Goal: Navigation & Orientation: Find specific page/section

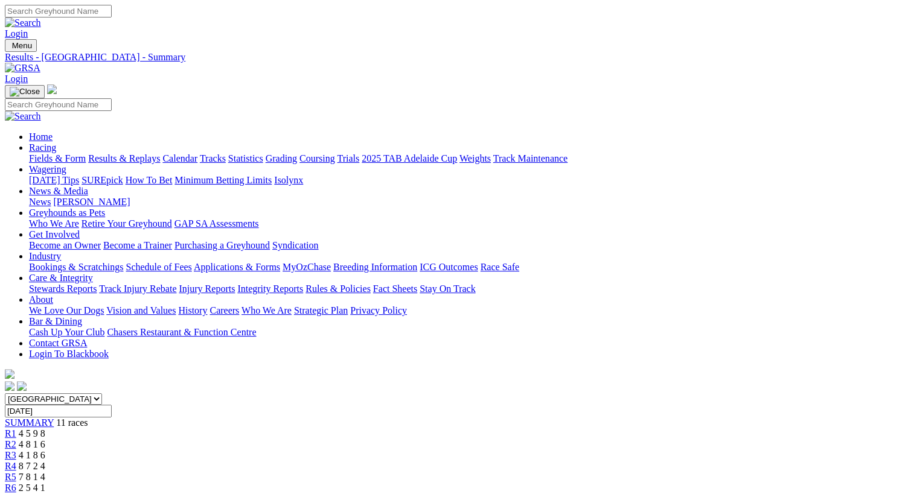
scroll to position [1, 0]
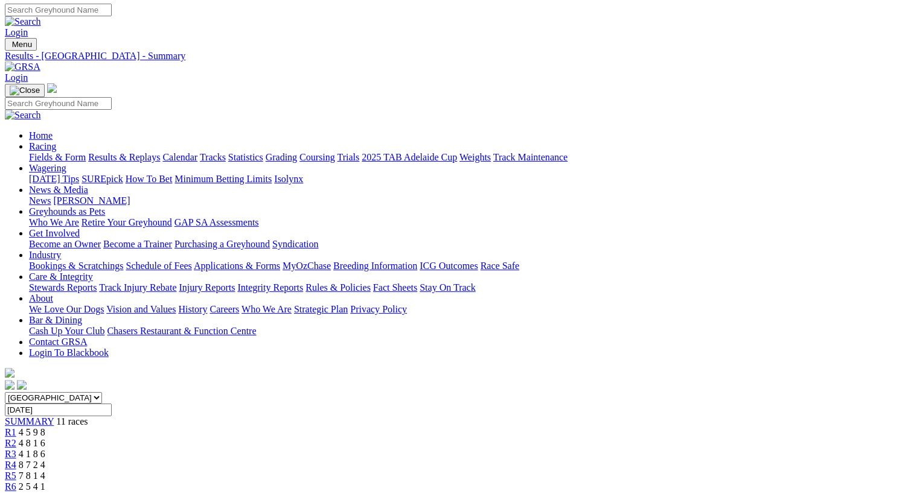
click at [197, 152] on link "Calendar" at bounding box center [179, 157] width 35 height 10
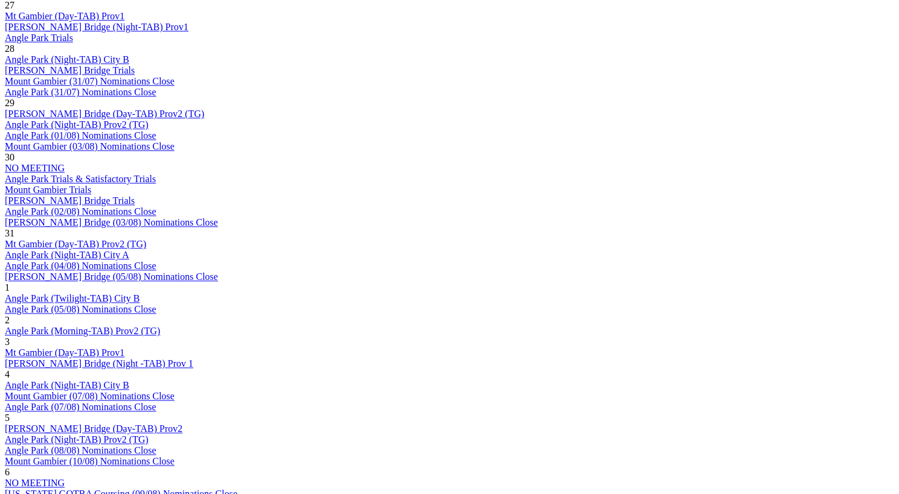
scroll to position [675, 0]
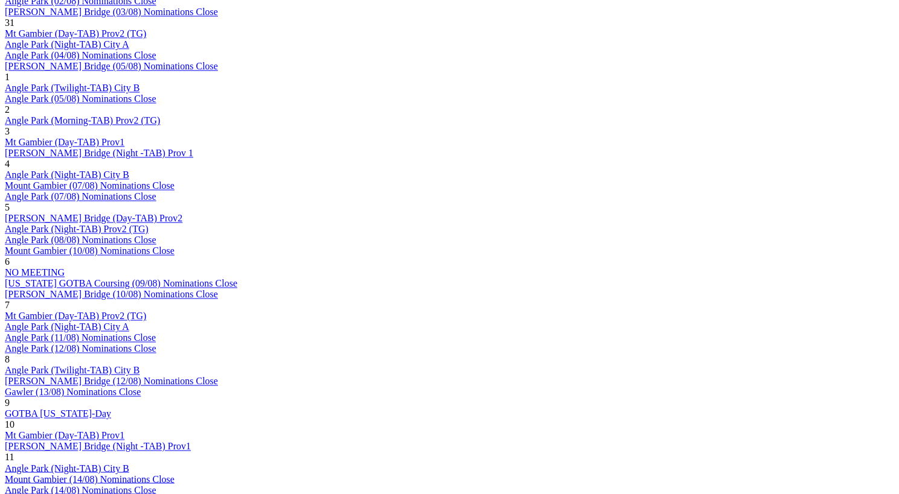
scroll to position [881, 0]
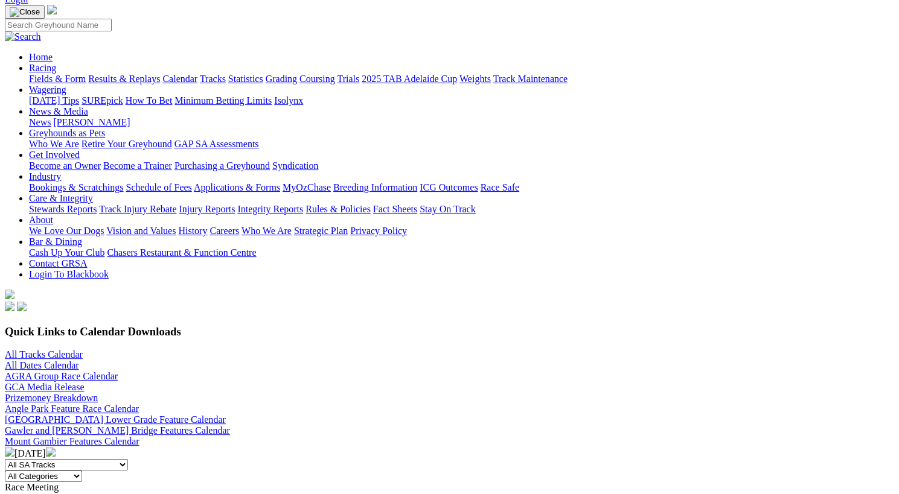
scroll to position [73, 0]
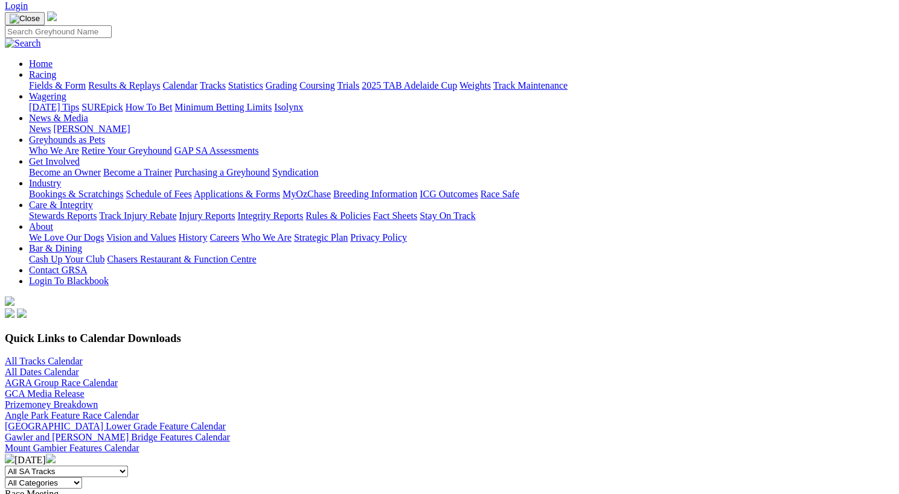
click at [477, 411] on div "Angle Park Feature Race Calendar Angle Park Lower Grade Feature Calendar Gawler…" at bounding box center [449, 432] width 889 height 43
click at [139, 443] on link "Mount Gambier Features Calendar" at bounding box center [72, 448] width 135 height 10
